Goal: Find contact information: Find contact information

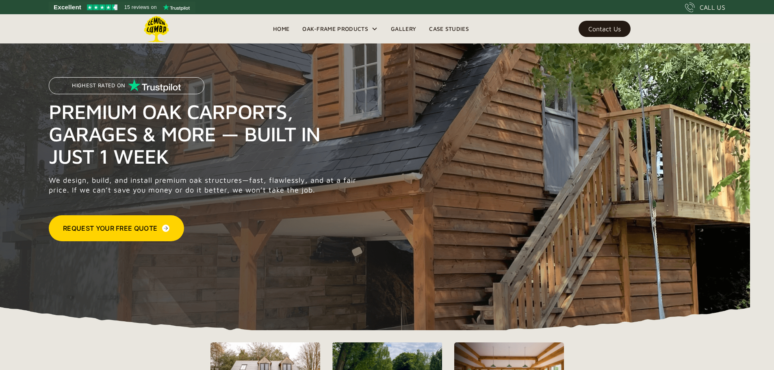
click at [613, 32] on div "Contact Us" at bounding box center [604, 29] width 33 height 6
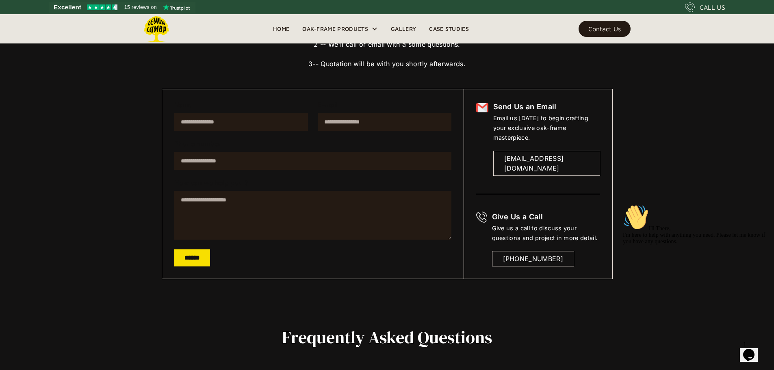
scroll to position [114, 0]
click at [536, 154] on div "[EMAIL_ADDRESS][DOMAIN_NAME]" at bounding box center [546, 164] width 85 height 20
drag, startPoint x: 530, startPoint y: 149, endPoint x: 523, endPoint y: 151, distance: 7.7
click at [523, 154] on div "[EMAIL_ADDRESS][DOMAIN_NAME]" at bounding box center [546, 164] width 85 height 20
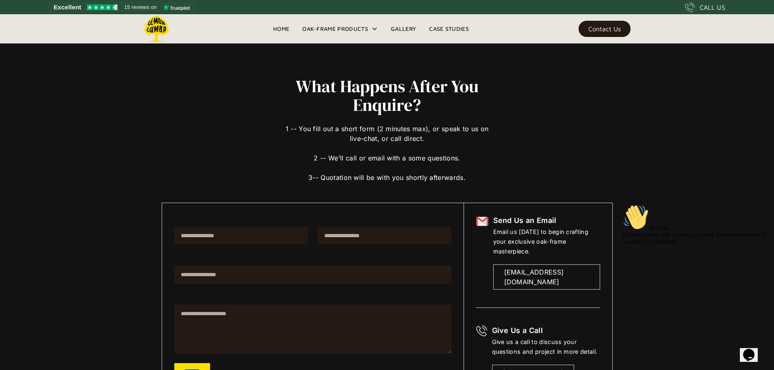
scroll to position [0, 0]
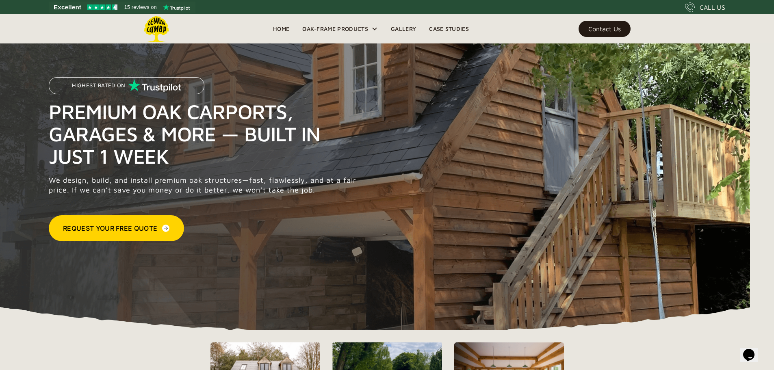
click at [604, 28] on div "Contact Us" at bounding box center [604, 29] width 33 height 6
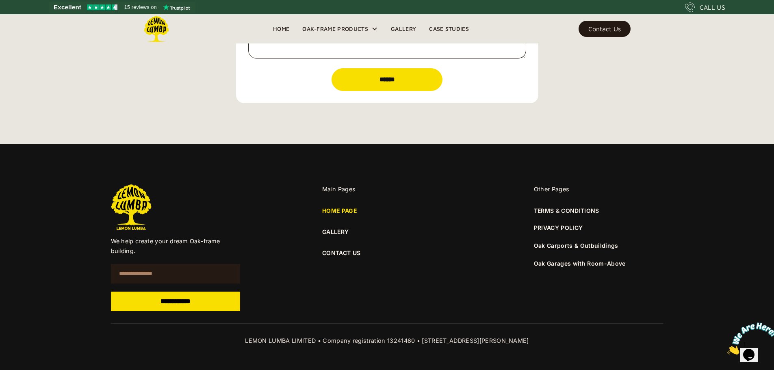
scroll to position [2919, 0]
click at [340, 250] on link "CONTACT US" at bounding box center [387, 253] width 130 height 9
